Goal: Task Accomplishment & Management: Manage account settings

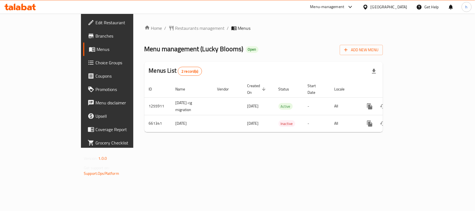
click at [344, 6] on div "Menu-management" at bounding box center [327, 7] width 34 height 7
click at [399, 6] on div "[GEOGRAPHIC_DATA]" at bounding box center [388, 7] width 37 height 6
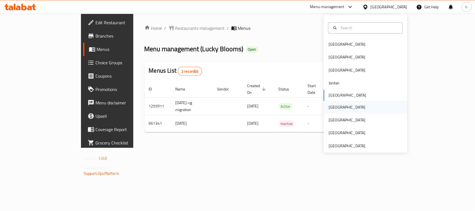
click at [336, 107] on div "[GEOGRAPHIC_DATA]" at bounding box center [347, 107] width 46 height 13
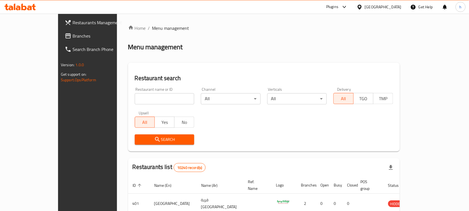
click at [73, 34] on span "Branches" at bounding box center [102, 36] width 59 height 7
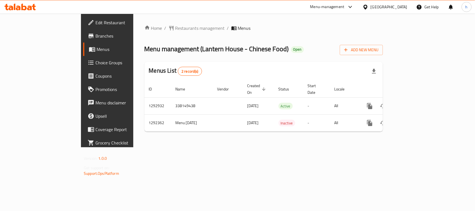
click at [189, 147] on div "Home / Restaurants management / Menus Menu management ( Lantern House - Chinese…" at bounding box center [263, 80] width 260 height 133
click at [403, 6] on div "[GEOGRAPHIC_DATA]" at bounding box center [388, 7] width 37 height 6
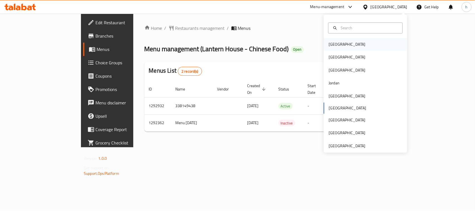
click at [332, 44] on div "[GEOGRAPHIC_DATA]" at bounding box center [346, 44] width 37 height 6
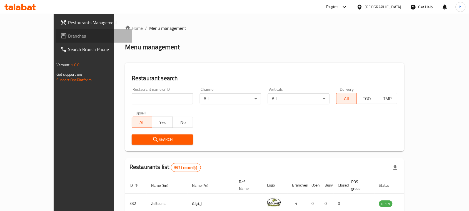
click at [68, 35] on span "Branches" at bounding box center [97, 36] width 59 height 7
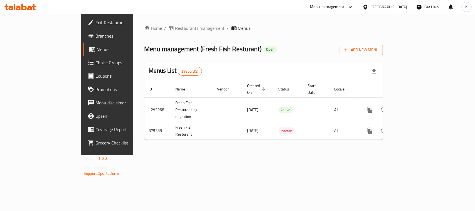
click at [290, 38] on div "Home / Restaurants management / Menus Menu management ( Fresh Fish Resturant ) …" at bounding box center [263, 84] width 238 height 119
click at [277, 54] on div "Menu management ( Fresh Fish Resturant ) Open Add New Menu" at bounding box center [263, 49] width 238 height 13
click at [175, 30] on span "Restaurants management" at bounding box center [199, 28] width 49 height 7
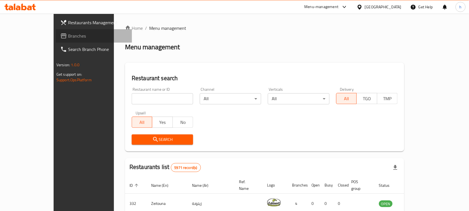
click at [68, 35] on span "Branches" at bounding box center [97, 36] width 59 height 7
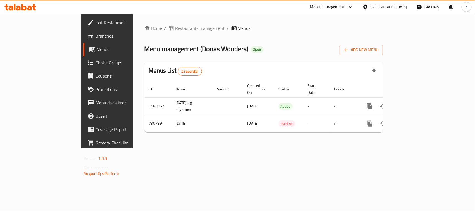
click at [398, 1] on div "[GEOGRAPHIC_DATA]" at bounding box center [385, 6] width 54 height 13
click at [399, 6] on div "[GEOGRAPHIC_DATA]" at bounding box center [388, 7] width 37 height 6
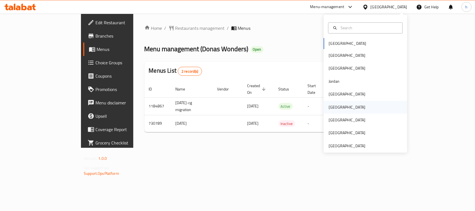
click at [332, 110] on div "[GEOGRAPHIC_DATA]" at bounding box center [346, 107] width 37 height 6
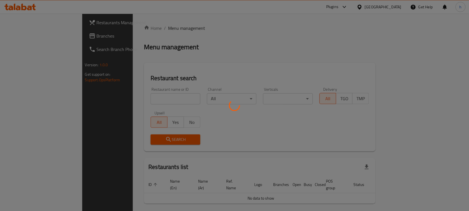
click at [24, 35] on div at bounding box center [234, 105] width 469 height 211
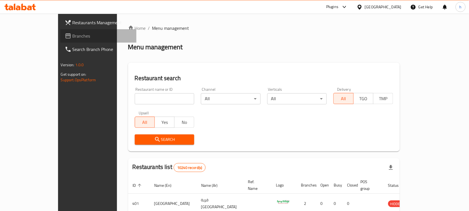
click at [73, 35] on span "Branches" at bounding box center [102, 36] width 59 height 7
